Goal: Task Accomplishment & Management: Use online tool/utility

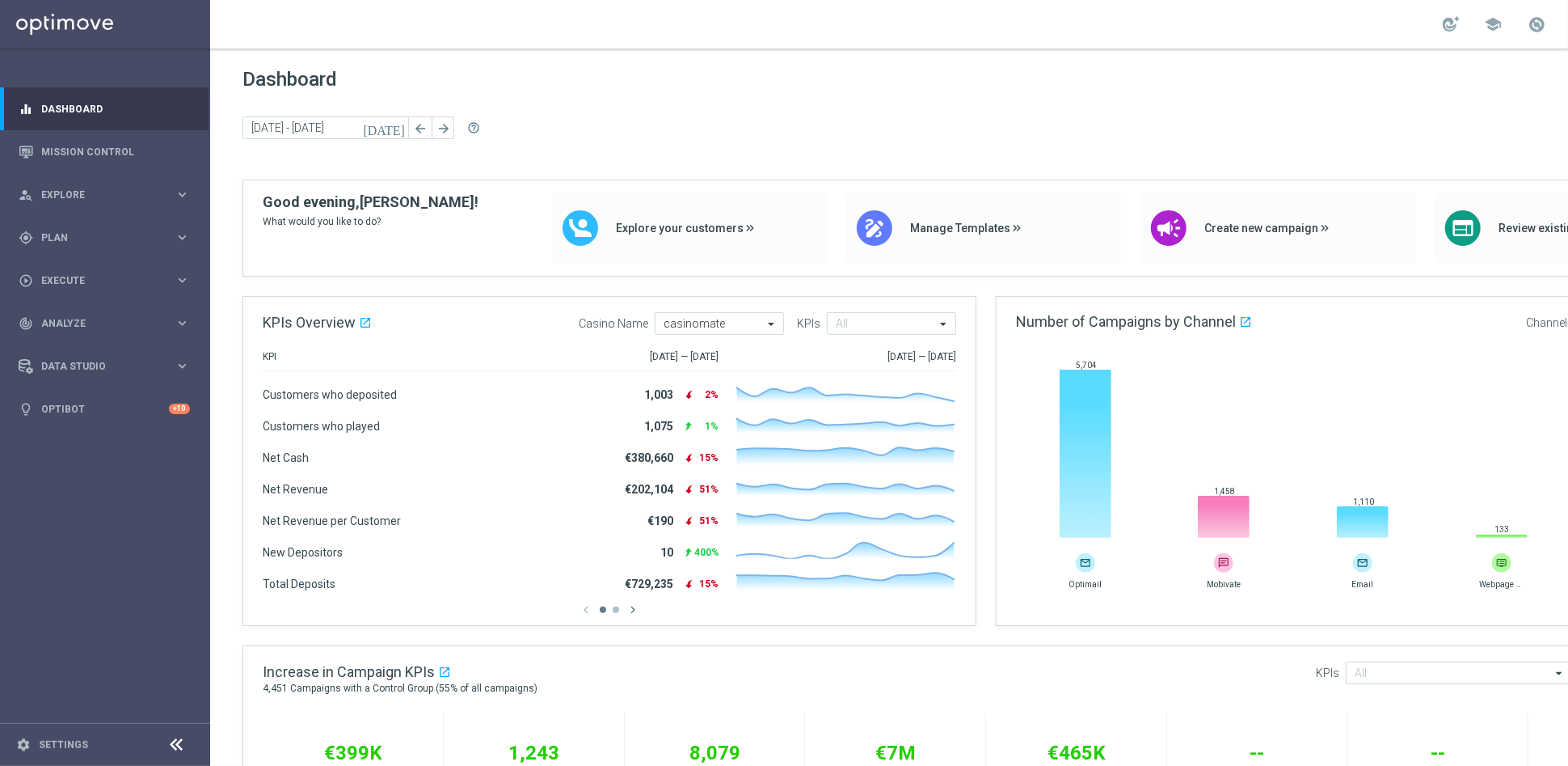
click at [170, 745] on icon at bounding box center [177, 744] width 20 height 20
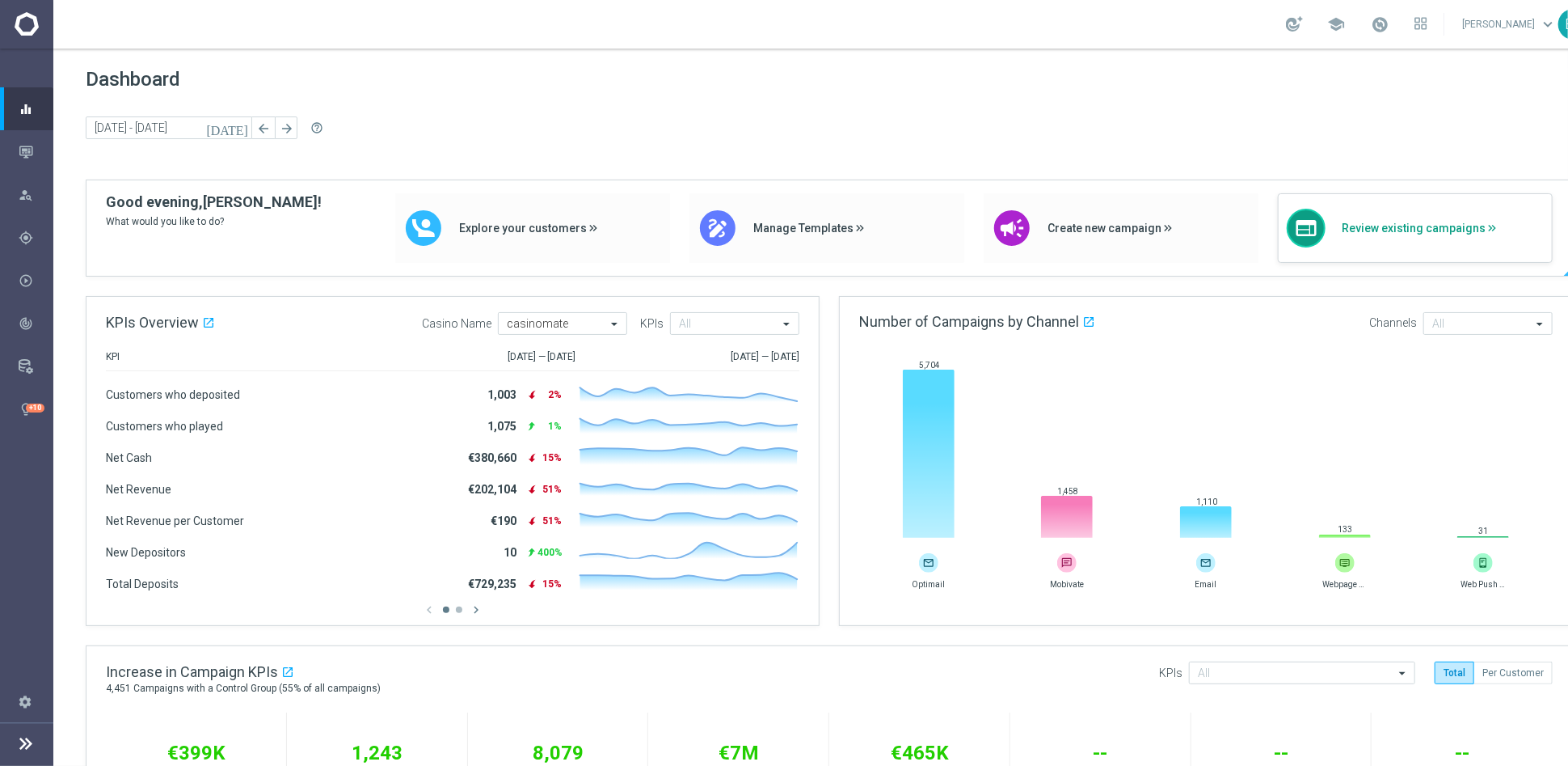
click at [1373, 216] on div "web Review existing campaigns" at bounding box center [1415, 228] width 275 height 70
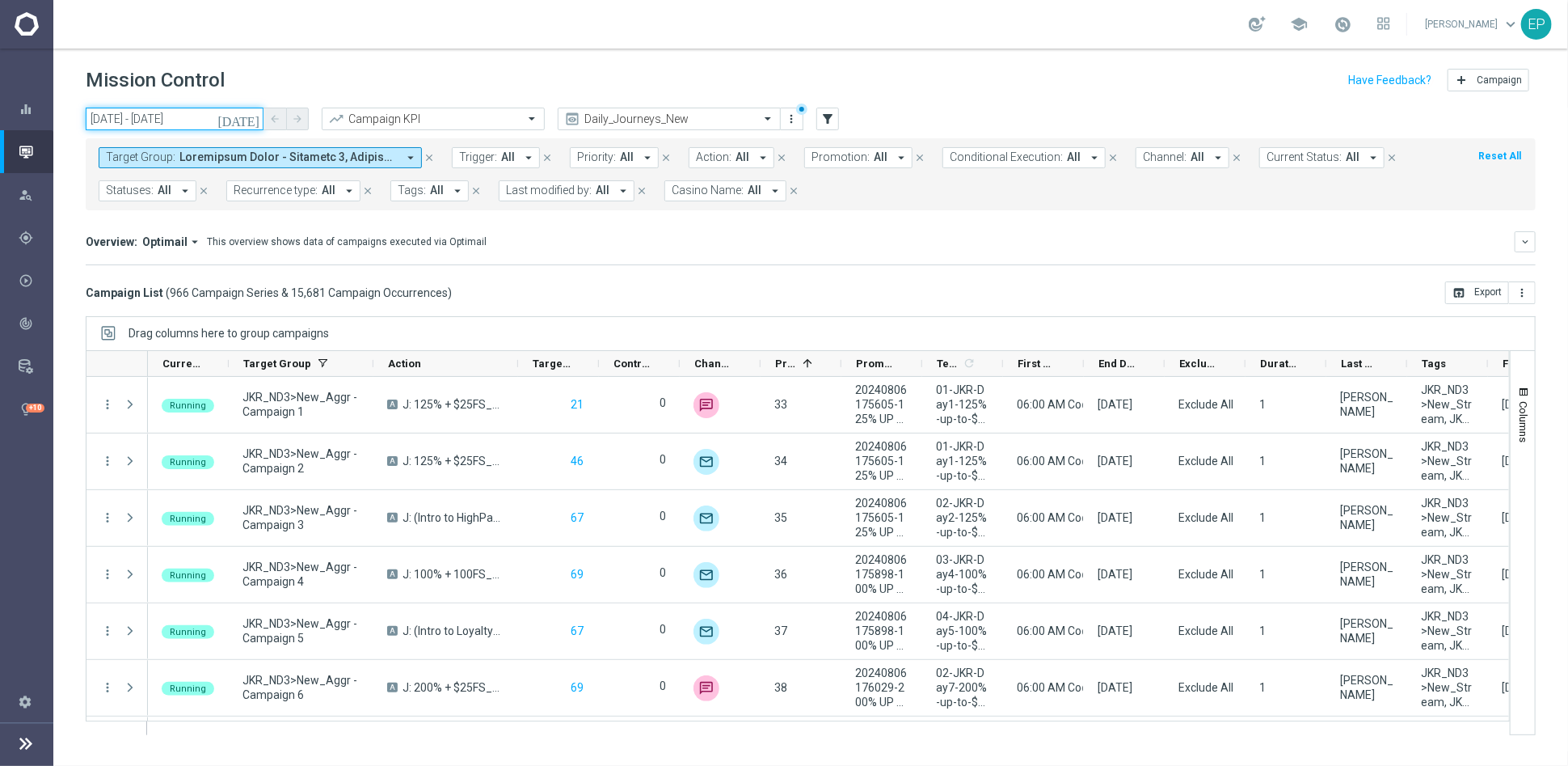
click at [133, 117] on input "[DATE] - [DATE]" at bounding box center [174, 118] width 178 height 23
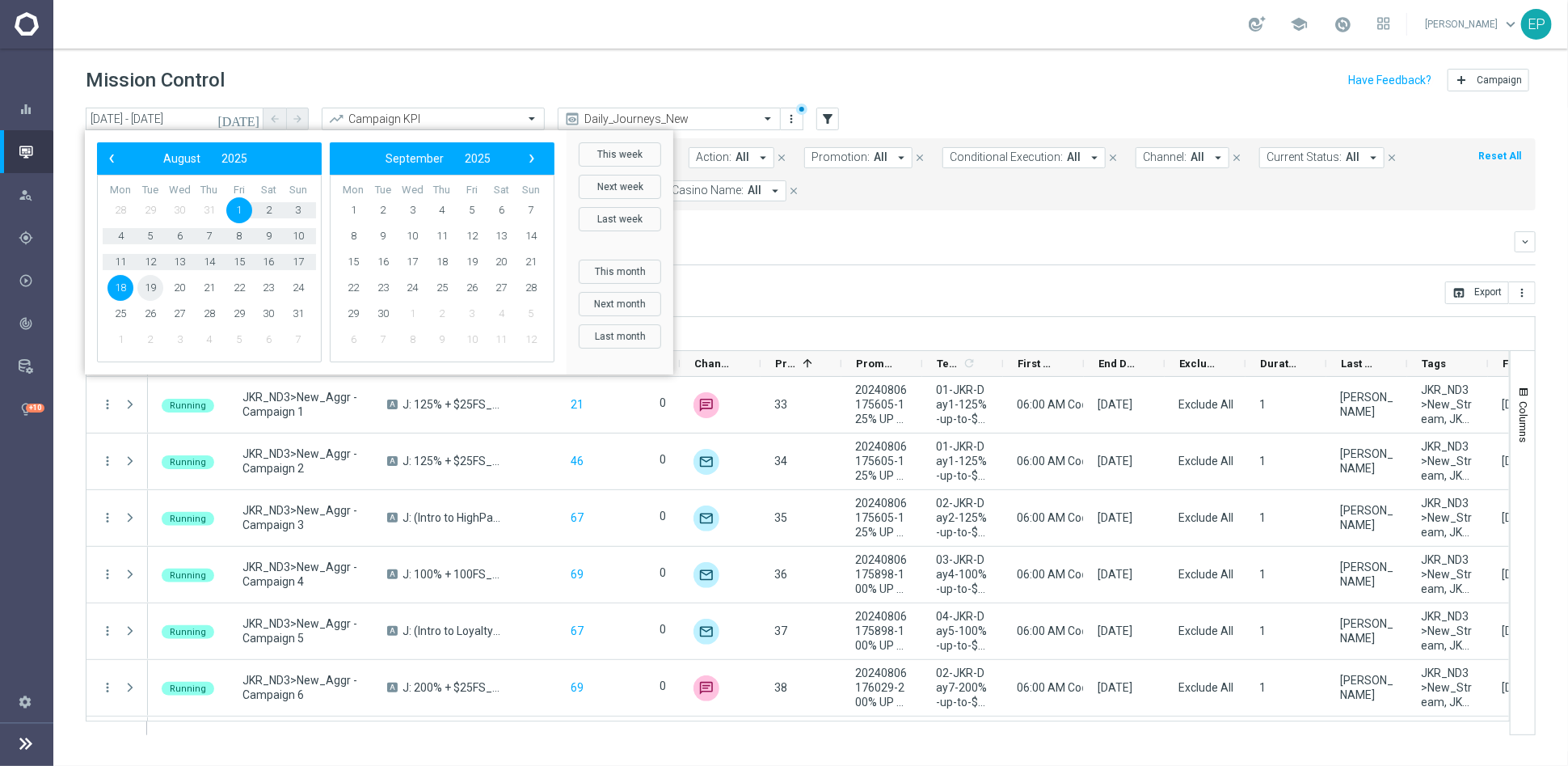
click at [144, 285] on span "19" at bounding box center [150, 287] width 25 height 26
type input "[DATE] - [DATE]"
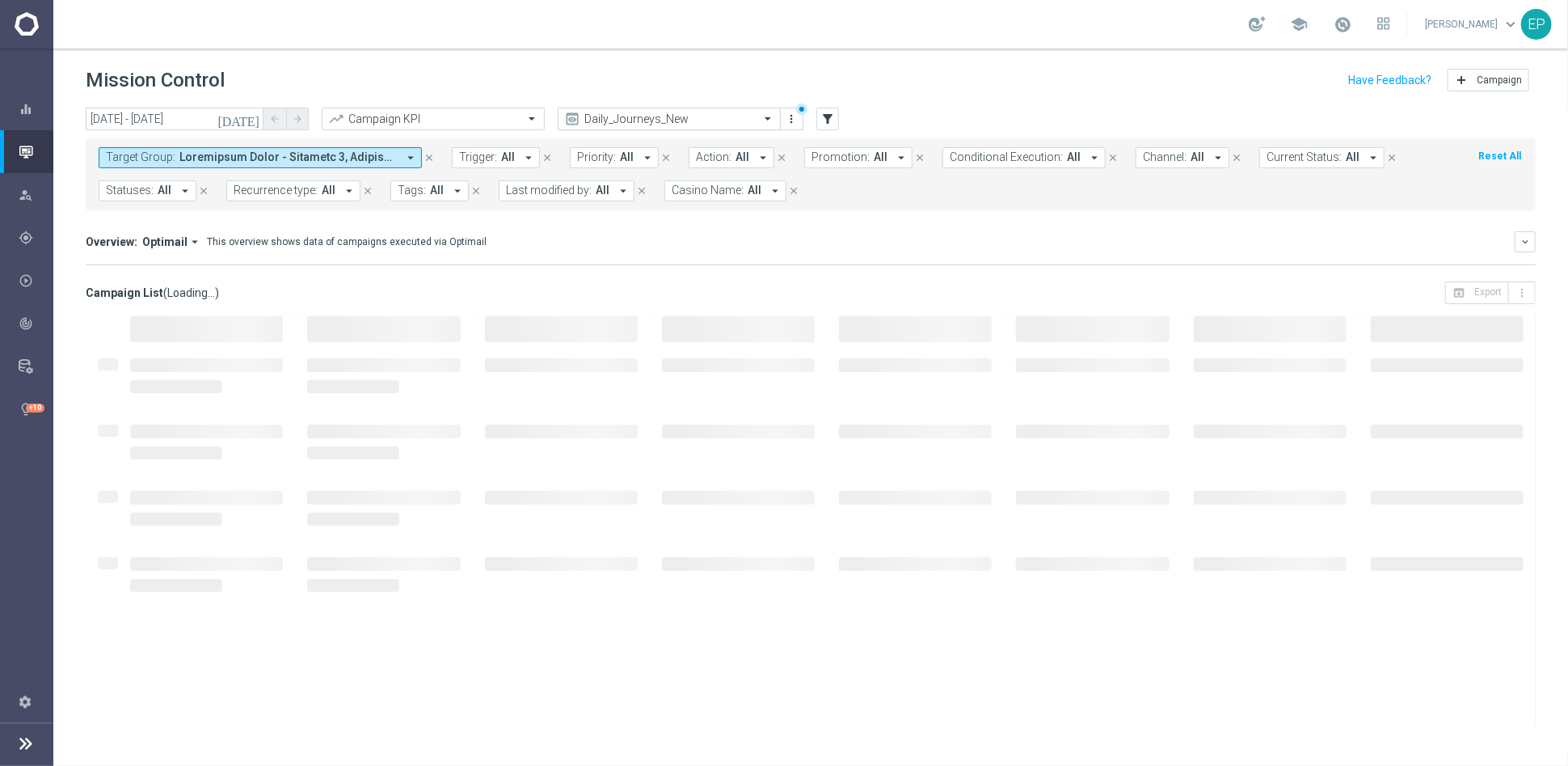
click at [605, 126] on div "Daily_Journeys_New" at bounding box center [669, 118] width 223 height 23
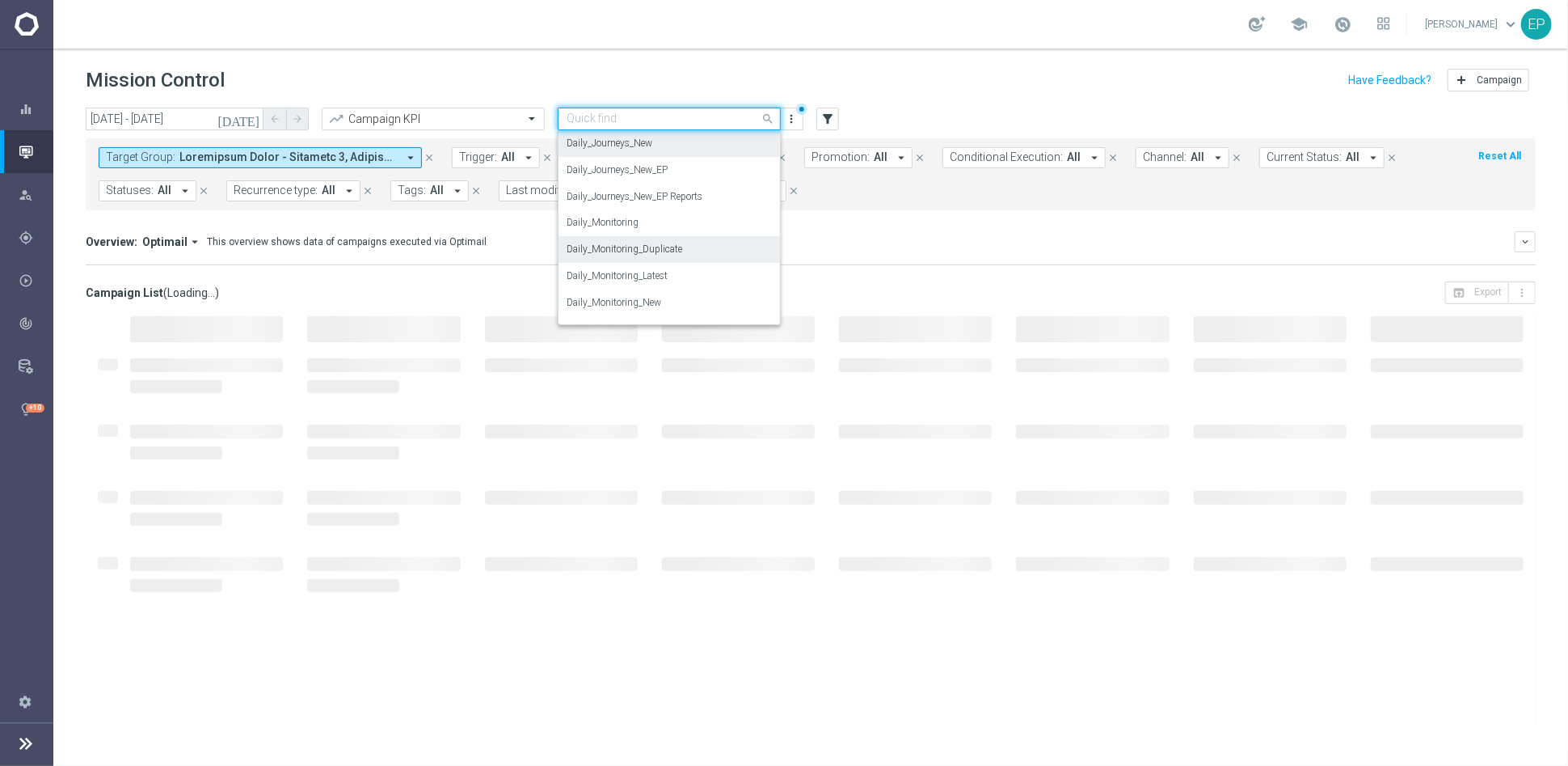
scroll to position [570, 0]
click at [659, 241] on label "Daily_Monitoring_New<P1-5/DM" at bounding box center [637, 239] width 139 height 14
